Goal: Check status: Check status

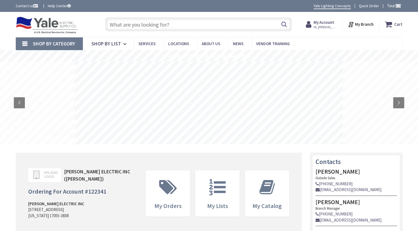
click at [328, 23] on strong "My Account" at bounding box center [324, 22] width 21 height 5
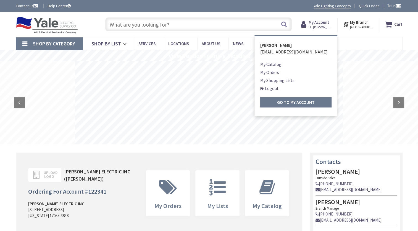
click at [279, 71] on link "My Orders" at bounding box center [270, 72] width 19 height 7
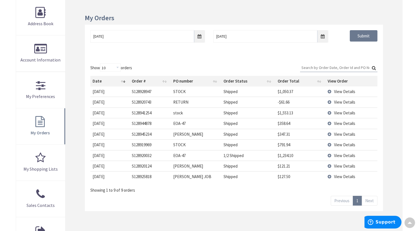
click at [347, 123] on span "View Details" at bounding box center [344, 123] width 21 height 5
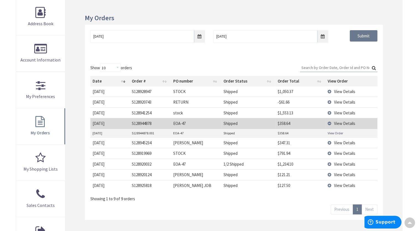
click at [338, 131] on link "View Order" at bounding box center [335, 133] width 15 height 5
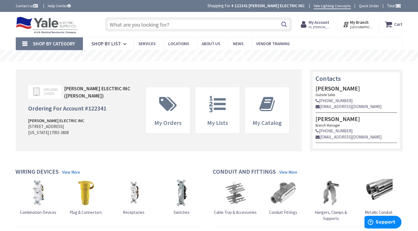
click at [324, 23] on strong "My Account" at bounding box center [319, 22] width 21 height 5
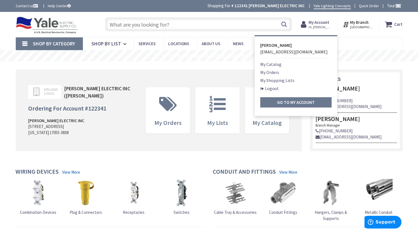
click at [275, 72] on link "My Orders" at bounding box center [270, 72] width 19 height 7
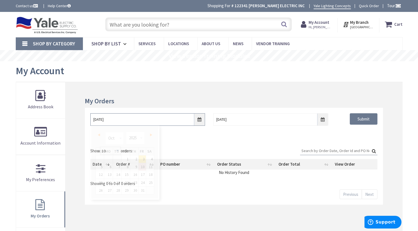
click at [197, 120] on input "10/3/2025" at bounding box center [147, 119] width 115 height 12
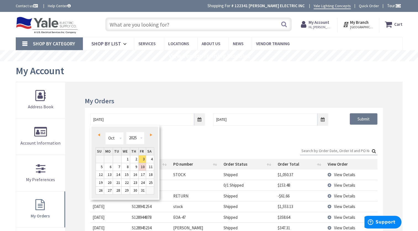
click at [99, 136] on span "Prev" at bounding box center [99, 134] width 2 height 3
click at [118, 160] on link "1" at bounding box center [117, 158] width 8 height 7
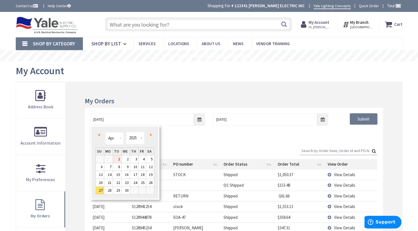
type input "04/01/2025"
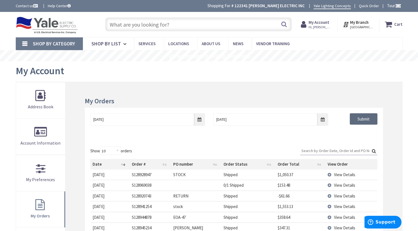
click at [365, 119] on input "Submit" at bounding box center [364, 119] width 28 height 12
click at [210, 27] on input "text" at bounding box center [198, 24] width 187 height 14
click at [334, 151] on input "Search:" at bounding box center [338, 150] width 77 height 8
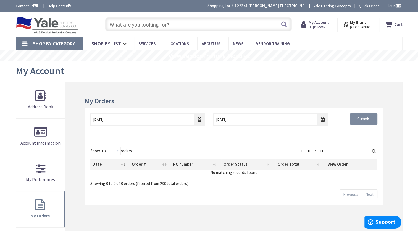
type input "HEATHERFIELD"
click at [367, 121] on input "Submit" at bounding box center [364, 119] width 28 height 12
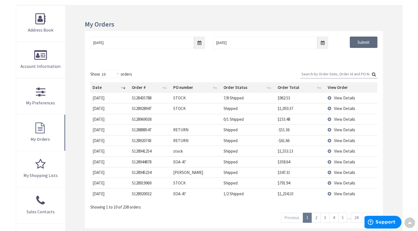
scroll to position [83, 0]
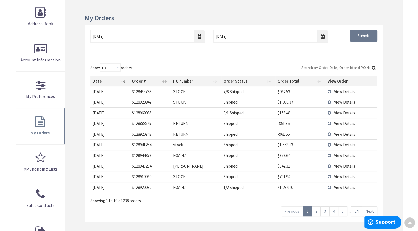
click at [316, 210] on link "2" at bounding box center [316, 211] width 9 height 10
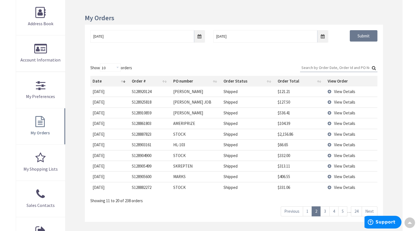
click at [327, 210] on link "3" at bounding box center [325, 211] width 9 height 10
click at [332, 209] on link "4" at bounding box center [334, 211] width 9 height 10
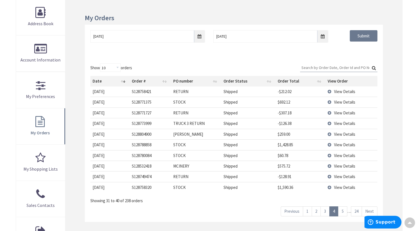
click at [343, 210] on link "5" at bounding box center [342, 211] width 9 height 10
click at [345, 209] on link "6" at bounding box center [342, 211] width 9 height 10
click at [345, 214] on link "7" at bounding box center [342, 211] width 9 height 10
click at [343, 210] on link "8" at bounding box center [342, 211] width 9 height 10
click at [345, 209] on link "9" at bounding box center [342, 211] width 9 height 10
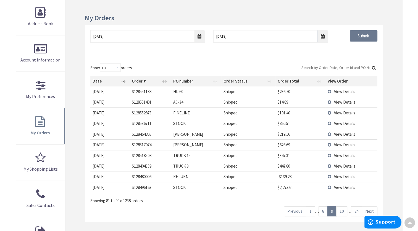
click at [344, 209] on link "10" at bounding box center [342, 211] width 11 height 10
click at [342, 208] on link "11" at bounding box center [342, 211] width 11 height 10
click at [342, 210] on link "12" at bounding box center [342, 211] width 11 height 10
click at [342, 210] on link "13" at bounding box center [342, 211] width 11 height 10
click at [342, 210] on link "14" at bounding box center [342, 211] width 11 height 10
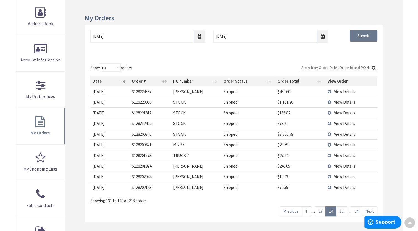
click at [342, 210] on link "15" at bounding box center [342, 211] width 11 height 10
click at [342, 210] on link "16" at bounding box center [342, 211] width 11 height 10
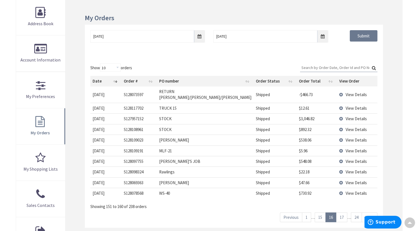
click at [342, 210] on div "Previous 1 … 15 16 17 … 24 Next" at bounding box center [329, 215] width 98 height 12
click at [344, 222] on div "Show 10 25 50 100 orders Search: Date Order # PO number Order Status Order Tota…" at bounding box center [234, 143] width 298 height 170
click at [343, 217] on link "17" at bounding box center [342, 217] width 11 height 10
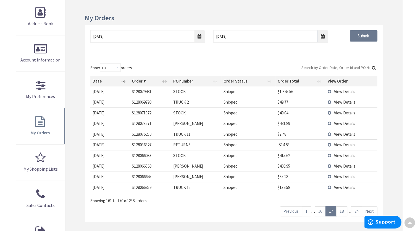
click at [343, 211] on link "18" at bounding box center [342, 211] width 11 height 10
click at [345, 209] on link "19" at bounding box center [342, 211] width 11 height 10
click at [348, 122] on span "View Details" at bounding box center [344, 123] width 21 height 5
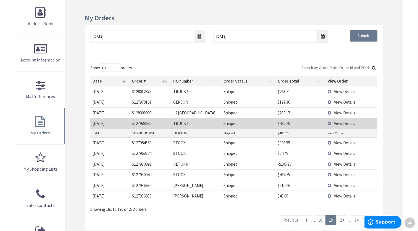
click at [337, 131] on link "View Order" at bounding box center [335, 133] width 15 height 5
click at [332, 122] on td "View Details" at bounding box center [352, 123] width 52 height 11
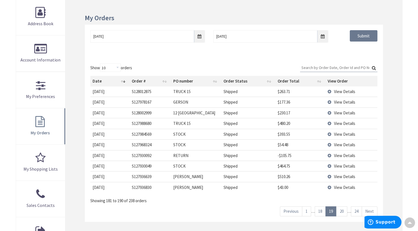
click at [344, 209] on link "20" at bounding box center [342, 211] width 11 height 10
click at [343, 210] on link "21" at bounding box center [342, 211] width 11 height 10
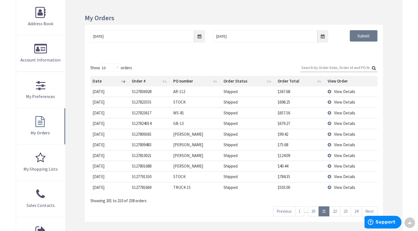
click at [336, 211] on link "22" at bounding box center [335, 211] width 11 height 10
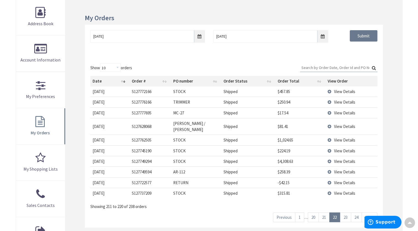
click at [345, 212] on link "23" at bounding box center [345, 217] width 11 height 10
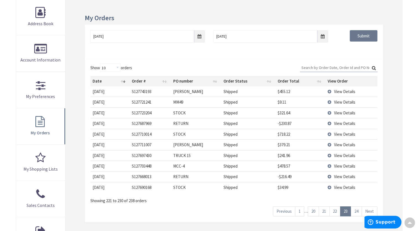
click at [357, 211] on link "24" at bounding box center [356, 211] width 11 height 10
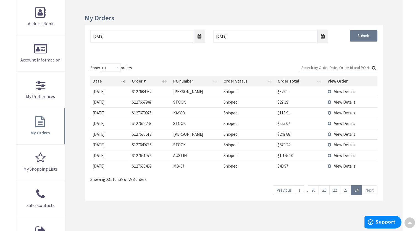
click at [344, 187] on link "23" at bounding box center [345, 190] width 11 height 10
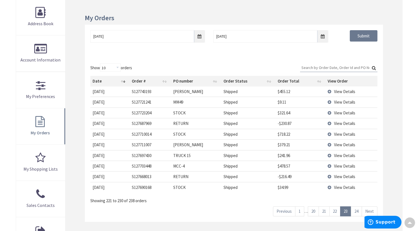
click at [339, 154] on span "View Details" at bounding box center [344, 155] width 21 height 5
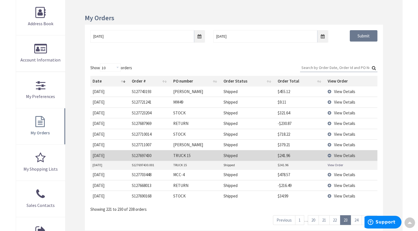
click at [335, 163] on link "View Order" at bounding box center [335, 164] width 15 height 5
click at [331, 153] on td "View Details" at bounding box center [352, 155] width 52 height 11
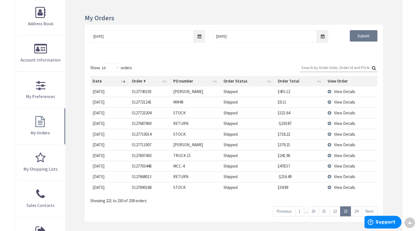
click at [333, 211] on link "22" at bounding box center [335, 211] width 11 height 10
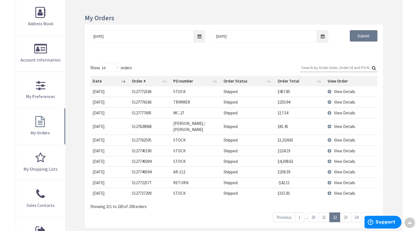
click at [324, 212] on link "21" at bounding box center [324, 217] width 11 height 10
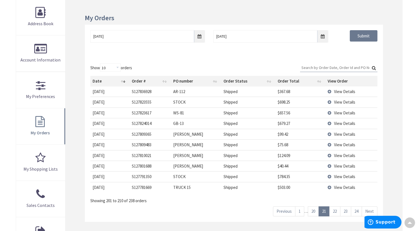
click at [342, 185] on span "View Details" at bounding box center [344, 186] width 21 height 5
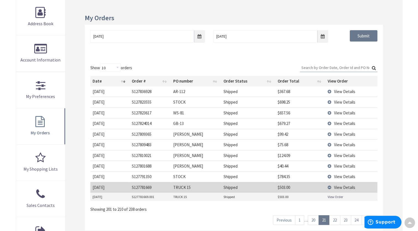
click at [333, 194] on link "View Order" at bounding box center [335, 196] width 15 height 5
click at [334, 187] on td "View Details" at bounding box center [352, 187] width 52 height 11
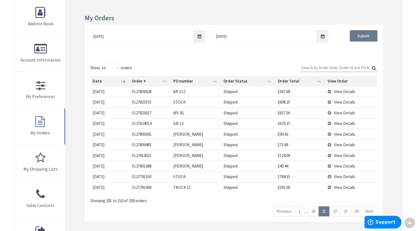
click at [314, 209] on link "20" at bounding box center [313, 211] width 11 height 10
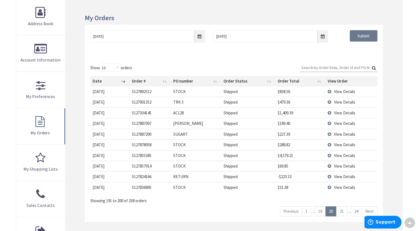
click at [322, 210] on link "19" at bounding box center [320, 211] width 11 height 10
click at [343, 122] on span "View Details" at bounding box center [344, 123] width 21 height 5
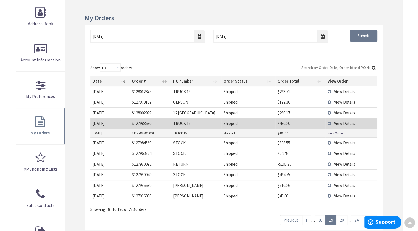
click at [337, 129] on td "View Order" at bounding box center [352, 133] width 52 height 8
click at [336, 132] on link "View Order" at bounding box center [335, 133] width 15 height 5
click at [330, 122] on td "View Details" at bounding box center [352, 123] width 52 height 11
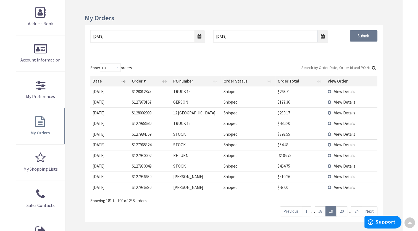
click at [344, 90] on span "View Details" at bounding box center [344, 91] width 21 height 5
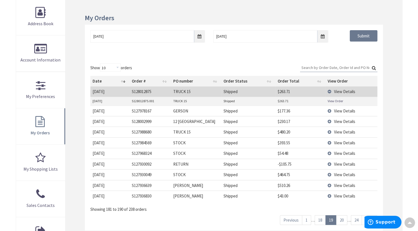
click at [336, 102] on link "View Order" at bounding box center [335, 100] width 15 height 5
click at [330, 91] on td "View Details" at bounding box center [352, 91] width 52 height 10
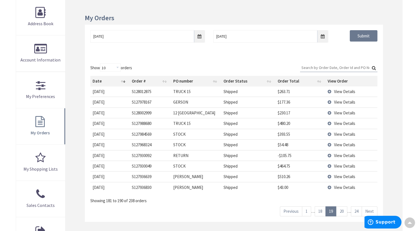
click at [319, 213] on link "18" at bounding box center [320, 211] width 11 height 10
click at [317, 209] on link "17" at bounding box center [320, 211] width 11 height 10
click at [337, 184] on span "View Details" at bounding box center [344, 186] width 21 height 5
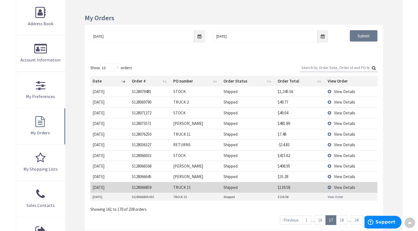
click at [336, 195] on link "View Order" at bounding box center [335, 196] width 15 height 5
click at [330, 184] on td "View Details" at bounding box center [352, 187] width 52 height 11
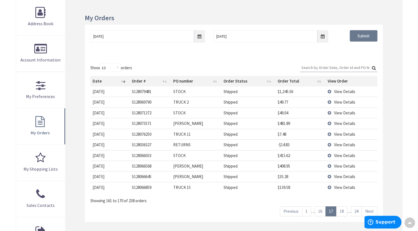
click at [320, 209] on link "16" at bounding box center [320, 211] width 11 height 10
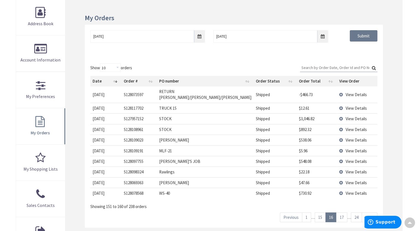
click at [318, 215] on link "15" at bounding box center [320, 217] width 11 height 10
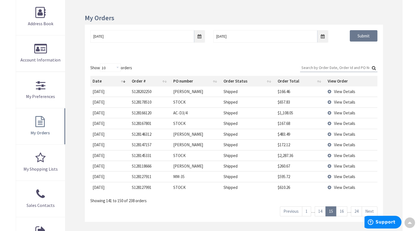
click at [323, 210] on link "14" at bounding box center [320, 211] width 11 height 10
click at [321, 211] on link "13" at bounding box center [320, 211] width 11 height 10
click at [319, 210] on link "12" at bounding box center [320, 211] width 11 height 10
click at [340, 111] on span "View Details" at bounding box center [344, 112] width 21 height 5
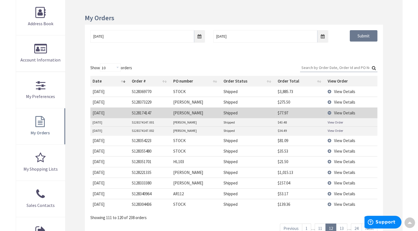
click at [338, 122] on link "View Order" at bounding box center [335, 122] width 15 height 5
click at [331, 110] on td "View Details" at bounding box center [352, 112] width 52 height 11
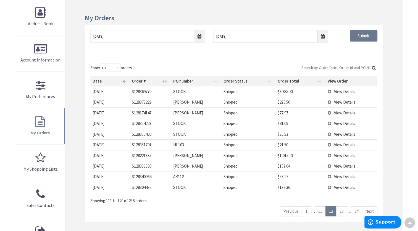
click at [322, 209] on link "11" at bounding box center [320, 211] width 11 height 10
click at [322, 210] on link "10" at bounding box center [320, 211] width 11 height 10
click at [346, 186] on span "View Details" at bounding box center [344, 186] width 21 height 5
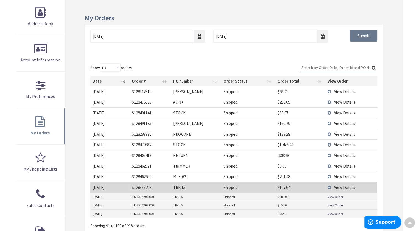
click at [337, 193] on td "View Order" at bounding box center [352, 196] width 52 height 8
click at [337, 196] on link "View Order" at bounding box center [335, 196] width 15 height 5
click at [330, 186] on td "View Details" at bounding box center [352, 187] width 52 height 11
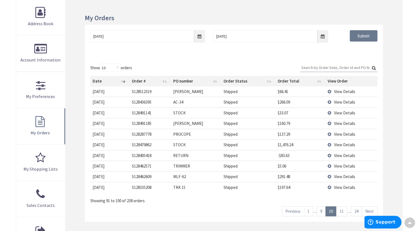
click at [322, 212] on link "9" at bounding box center [321, 211] width 9 height 10
click at [341, 155] on span "View Details" at bounding box center [344, 155] width 21 height 5
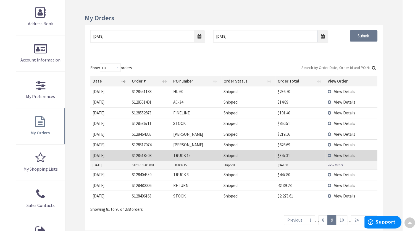
click at [337, 164] on link "View Order" at bounding box center [335, 164] width 15 height 5
click at [330, 154] on td "View Details" at bounding box center [352, 155] width 52 height 11
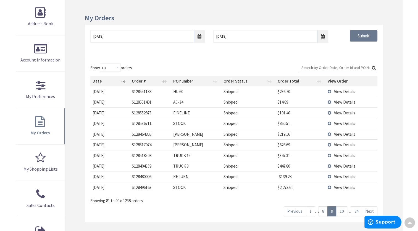
click at [324, 210] on link "8" at bounding box center [323, 211] width 9 height 10
click at [346, 142] on span "View Details" at bounding box center [344, 144] width 21 height 5
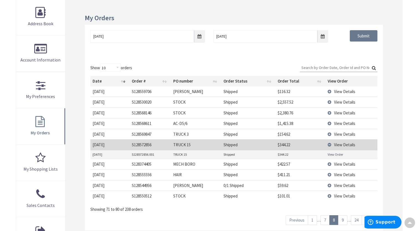
click at [339, 154] on link "View Order" at bounding box center [335, 154] width 15 height 5
click at [329, 142] on td "View Details" at bounding box center [352, 144] width 52 height 11
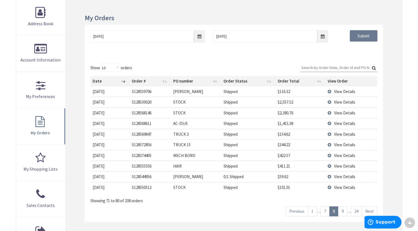
click at [326, 211] on link "7" at bounding box center [325, 211] width 9 height 10
click at [325, 212] on link "6" at bounding box center [325, 211] width 9 height 10
click at [343, 102] on span "View Details" at bounding box center [344, 101] width 21 height 5
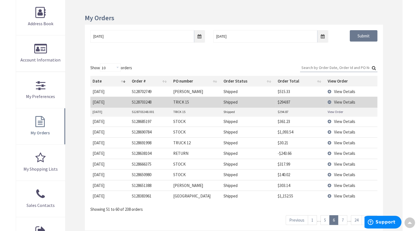
click at [333, 111] on link "View Order" at bounding box center [335, 111] width 15 height 5
click at [331, 100] on td "View Details" at bounding box center [352, 102] width 52 height 11
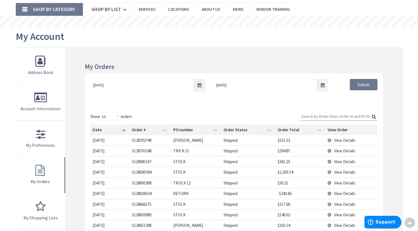
scroll to position [0, 0]
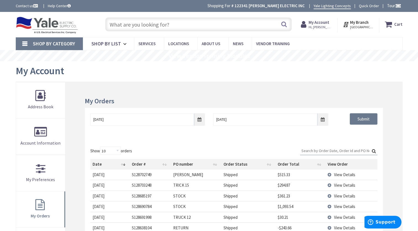
click at [201, 26] on input "text" at bounding box center [198, 24] width 187 height 14
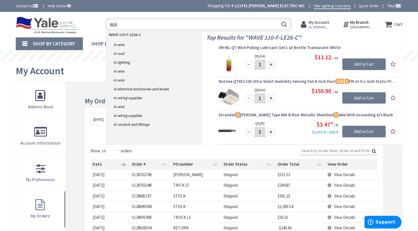
type input "W"
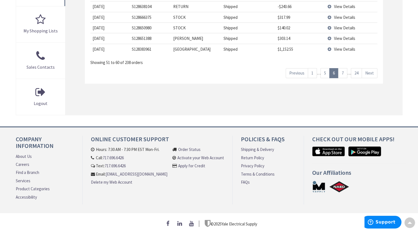
scroll to position [221, 0]
click at [358, 76] on link "24" at bounding box center [356, 73] width 11 height 10
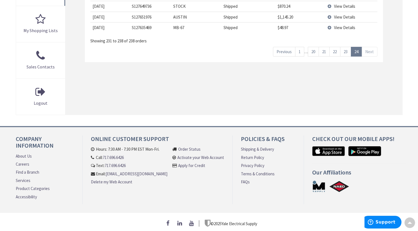
click at [347, 51] on link "23" at bounding box center [345, 52] width 11 height 10
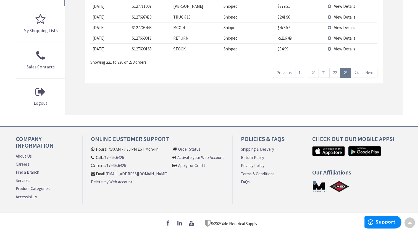
click at [336, 72] on link "22" at bounding box center [335, 73] width 11 height 10
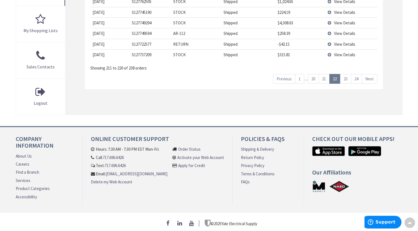
click at [328, 74] on link "21" at bounding box center [324, 79] width 11 height 10
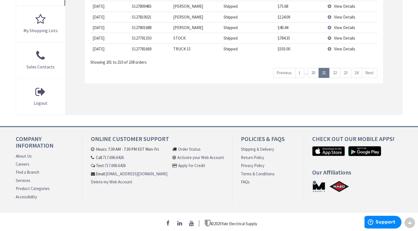
click at [315, 74] on link "20" at bounding box center [313, 73] width 11 height 10
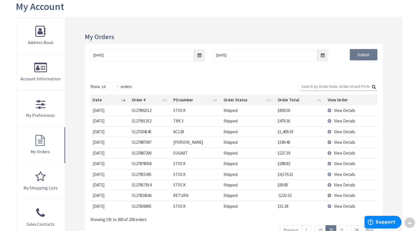
scroll to position [0, 0]
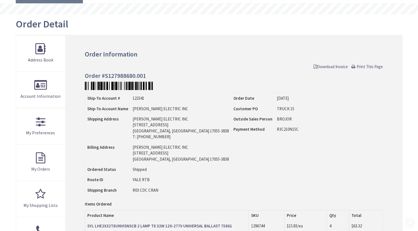
scroll to position [166, 0]
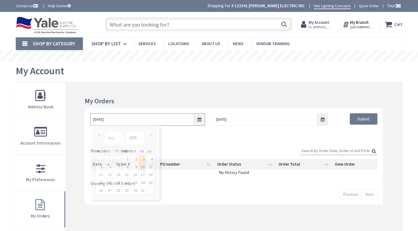
click at [199, 120] on input "10/3/2025" at bounding box center [147, 119] width 115 height 12
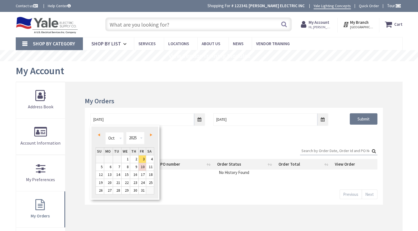
click at [92, 135] on div "Prev Next Jan Feb Mar Apr May Jun Jul Aug Sep Oct Nov Dec 1980 1981 1982 1983 1…" at bounding box center [124, 162] width 69 height 74
click at [95, 134] on div "Prev Next Jan Feb Mar Apr May Jun Jul Aug Sep Oct Nov Dec 1980 1981 1982 1983 1…" at bounding box center [124, 162] width 69 height 74
click at [98, 134] on span "Prev" at bounding box center [99, 134] width 2 height 3
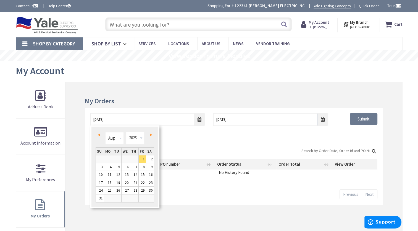
click at [98, 134] on span "Prev" at bounding box center [99, 134] width 2 height 3
click at [157, 159] on div "Prev Next Jan Feb Mar Apr May Jun Jul Aug Sep Oct Nov Dec 1980 1981 1982 1983 1…" at bounding box center [124, 162] width 69 height 74
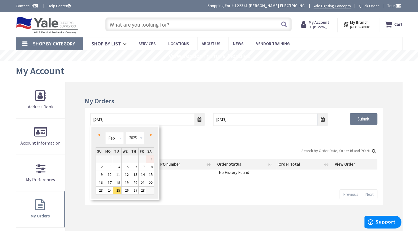
click at [153, 160] on link "1" at bounding box center [150, 158] width 8 height 7
type input "02/01/2025"
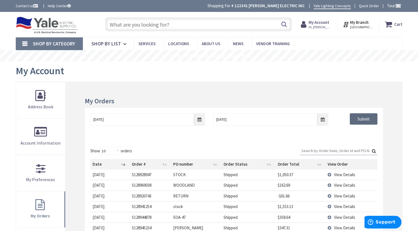
click at [359, 121] on input "Submit" at bounding box center [364, 119] width 28 height 12
click at [318, 150] on input "Search:" at bounding box center [338, 150] width 77 height 8
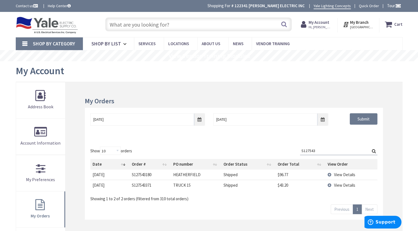
type input "S127543"
click at [342, 173] on span "View Details" at bounding box center [344, 174] width 21 height 5
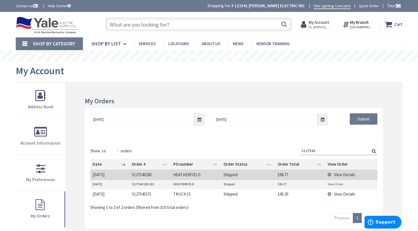
click at [333, 183] on link "View Order" at bounding box center [335, 183] width 15 height 5
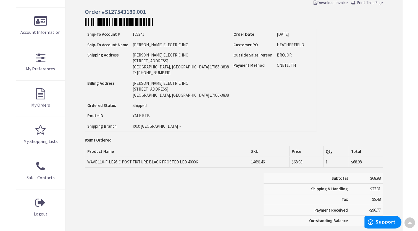
scroll to position [138, 0]
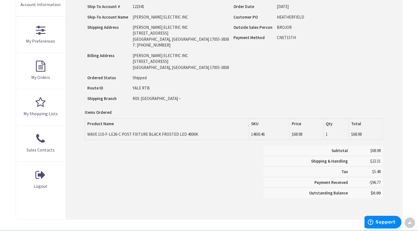
click at [149, 133] on td "WAVE 110-F-LE26-C POST FIXTURE BLACK FROSTED LED 4000K" at bounding box center [167, 134] width 164 height 11
click at [116, 129] on td "WAVE 110-F-LE26-C POST FIXTURE BLACK FROSTED LED 4000K" at bounding box center [167, 134] width 164 height 11
drag, startPoint x: 116, startPoint y: 129, endPoint x: 116, endPoint y: 136, distance: 6.9
click at [116, 136] on td "WAVE 110-F-LE26-C POST FIXTURE BLACK FROSTED LED 4000K" at bounding box center [167, 134] width 164 height 11
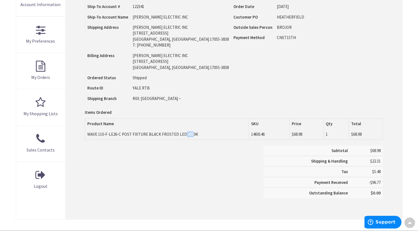
click at [116, 136] on td "WAVE 110-F-LE26-C POST FIXTURE BLACK FROSTED LED 4000K" at bounding box center [167, 134] width 164 height 11
drag, startPoint x: 116, startPoint y: 136, endPoint x: 128, endPoint y: 140, distance: 13.4
click at [128, 140] on div "Items Ordered Product Name SKU Price Qty Total WAVE 110-F-LE26-C POST FIXTURE B…" at bounding box center [234, 131] width 298 height 27
click at [142, 133] on td "WAVE 110-F-LE26-C POST FIXTURE BLACK FROSTED LED 4000K" at bounding box center [167, 134] width 164 height 11
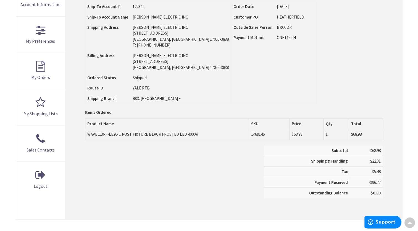
drag, startPoint x: 142, startPoint y: 133, endPoint x: 159, endPoint y: 141, distance: 19.4
click at [159, 141] on div "Items Ordered Product Name SKU Price Qty Total WAVE 110-F-LE26-C POST FIXTURE B…" at bounding box center [234, 131] width 298 height 27
click at [159, 150] on div "Subtotal $68.98 Shipping & Handling $22.31 Tax $5.48 Payment Received" at bounding box center [234, 174] width 306 height 58
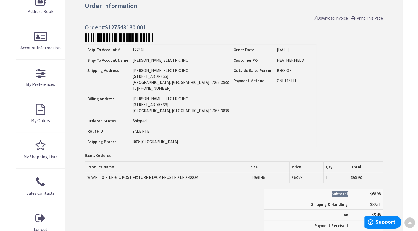
scroll to position [83, 0]
